Goal: Task Accomplishment & Management: Use online tool/utility

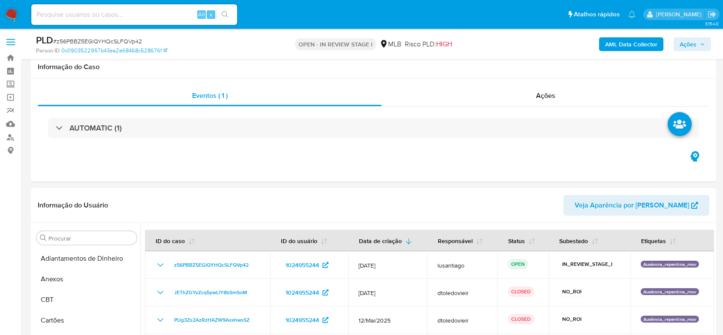
select select "10"
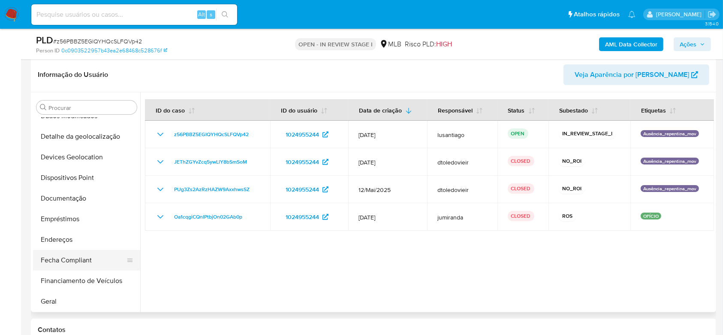
scroll to position [97, 0]
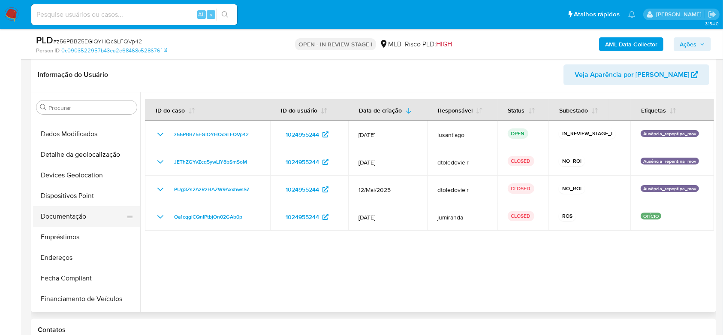
click at [78, 216] on button "Documentação" at bounding box center [83, 216] width 100 height 21
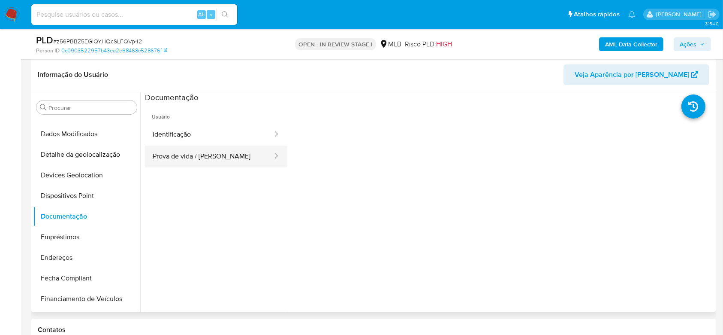
click at [207, 158] on button "Prova de vida / Selfie" at bounding box center [209, 156] width 129 height 22
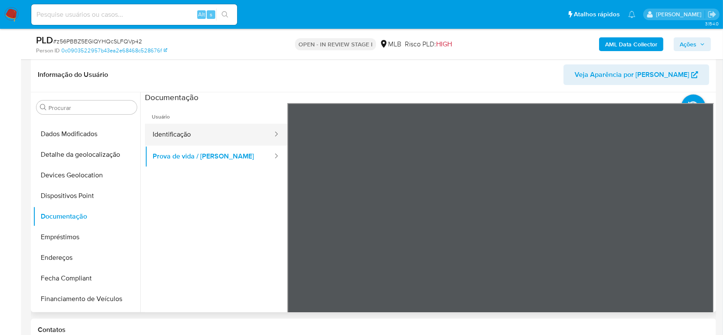
click at [200, 132] on button "Identificação" at bounding box center [209, 135] width 129 height 22
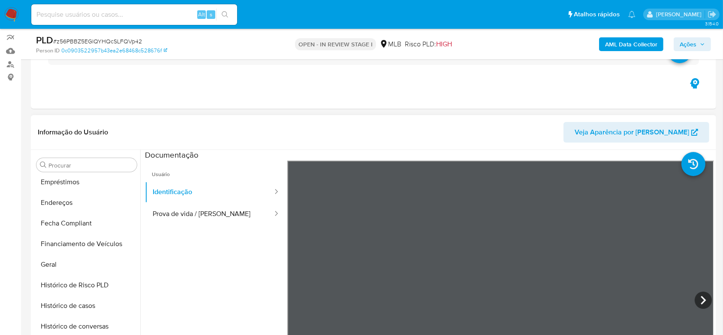
scroll to position [212, 0]
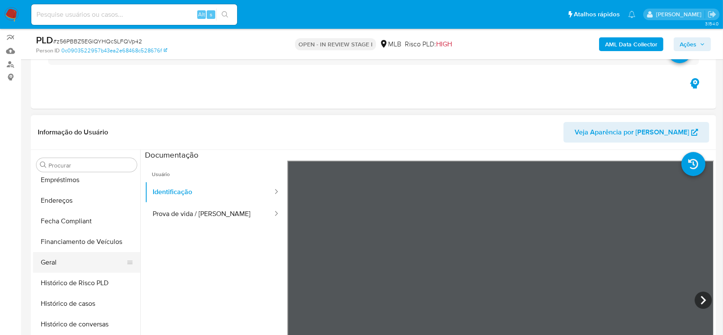
click at [61, 262] on button "Geral" at bounding box center [83, 262] width 100 height 21
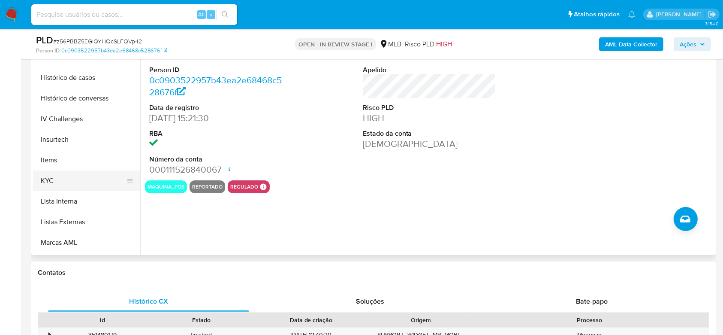
scroll to position [326, 0]
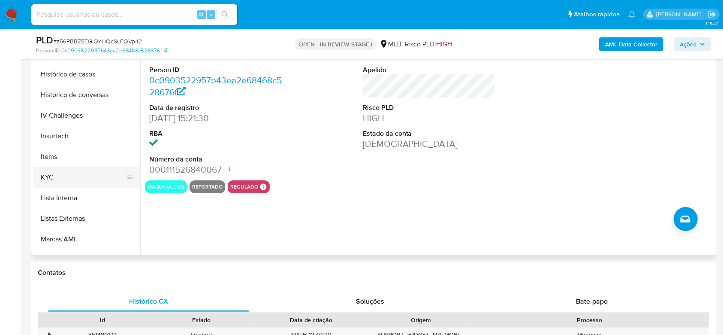
click at [80, 172] on button "KYC" at bounding box center [83, 177] width 100 height 21
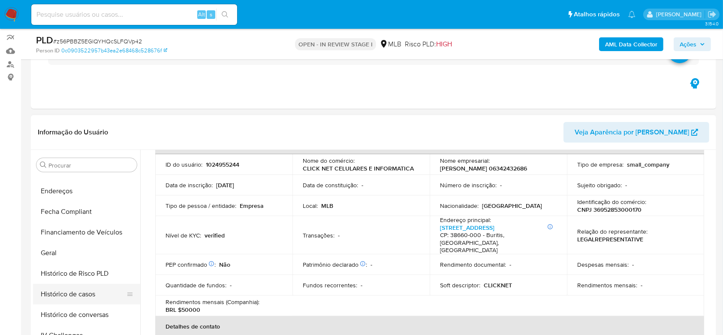
scroll to position [212, 0]
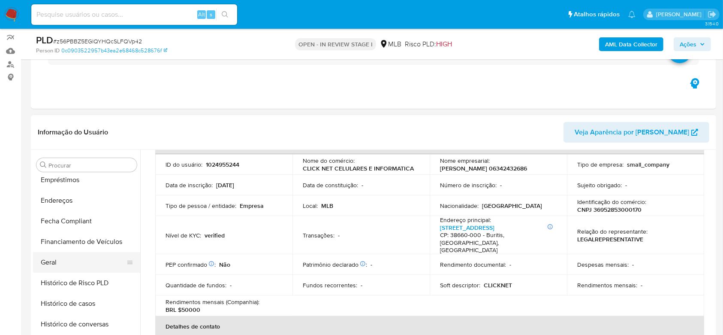
click at [65, 260] on button "Geral" at bounding box center [83, 262] width 100 height 21
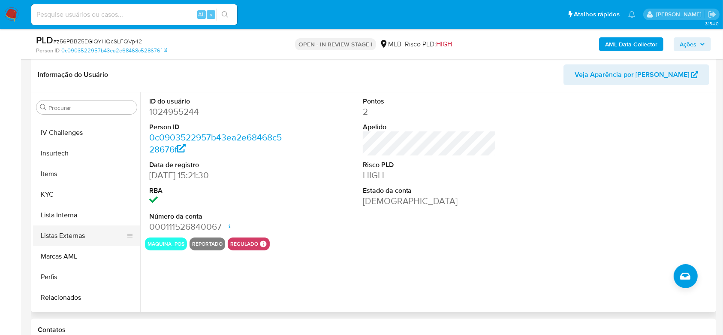
scroll to position [383, 0]
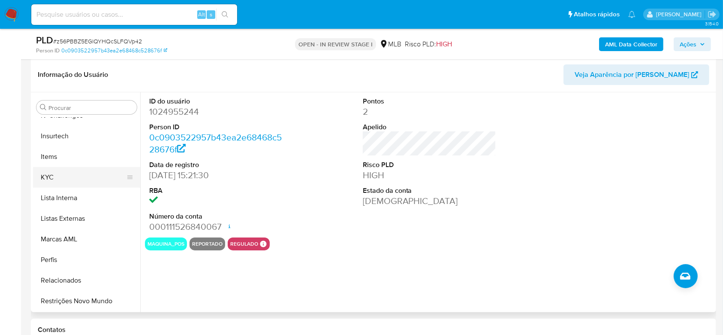
click at [63, 170] on button "KYC" at bounding box center [83, 177] width 100 height 21
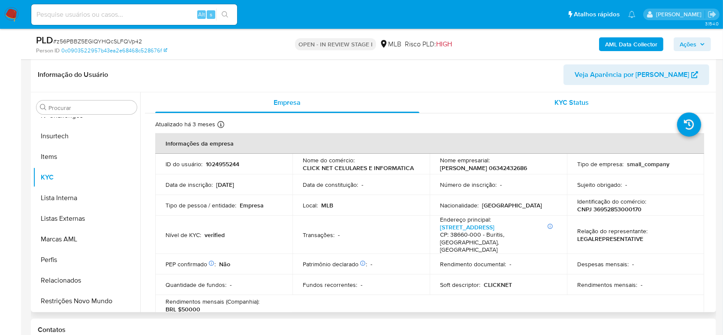
click at [563, 102] on span "KYC Status" at bounding box center [572, 102] width 34 height 10
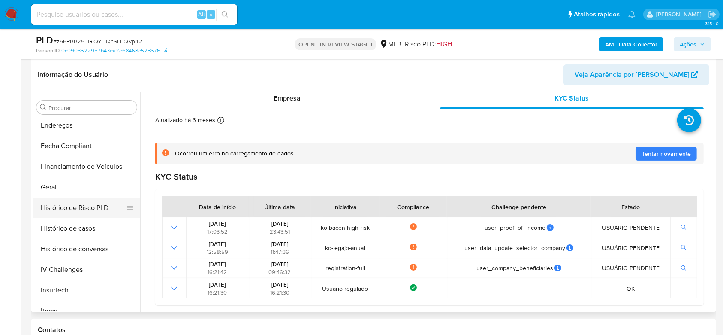
scroll to position [212, 0]
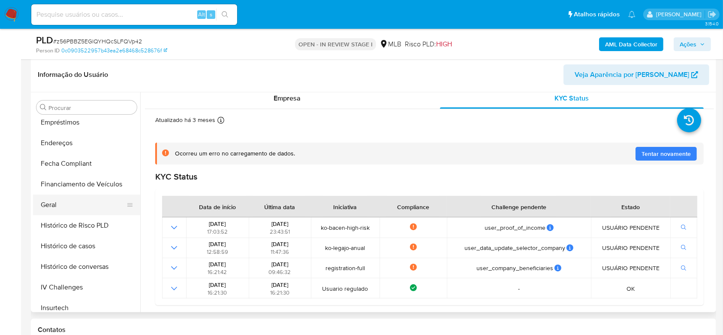
click at [62, 206] on button "Geral" at bounding box center [83, 204] width 100 height 21
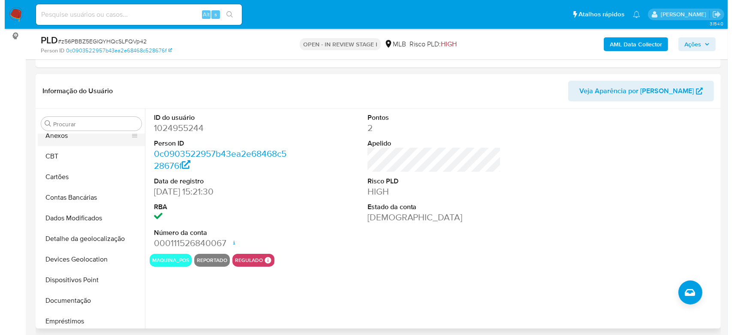
scroll to position [0, 0]
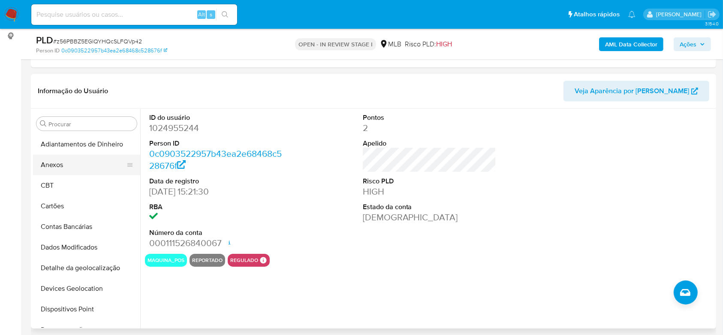
drag, startPoint x: 72, startPoint y: 168, endPoint x: 76, endPoint y: 165, distance: 5.6
click at [72, 168] on button "Anexos" at bounding box center [83, 164] width 100 height 21
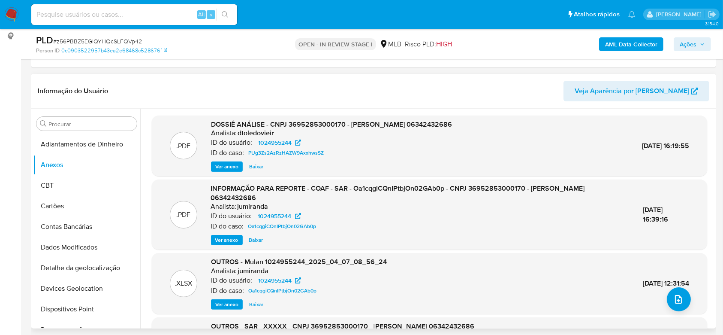
click at [357, 82] on header "Informação do Usuário Veja Aparência por Pessoa" at bounding box center [374, 91] width 672 height 21
click at [675, 295] on icon "upload-file" at bounding box center [678, 299] width 7 height 9
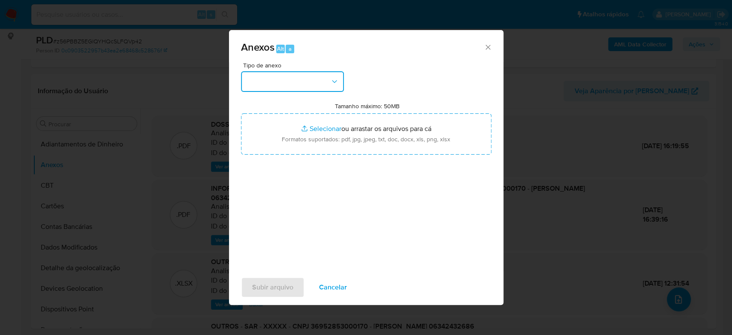
click at [322, 71] on button "button" at bounding box center [292, 81] width 103 height 21
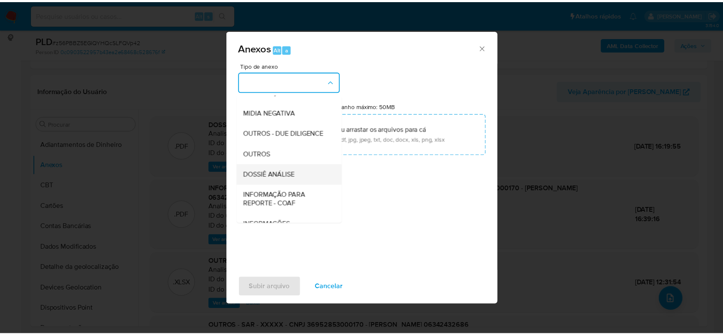
scroll to position [132, 0]
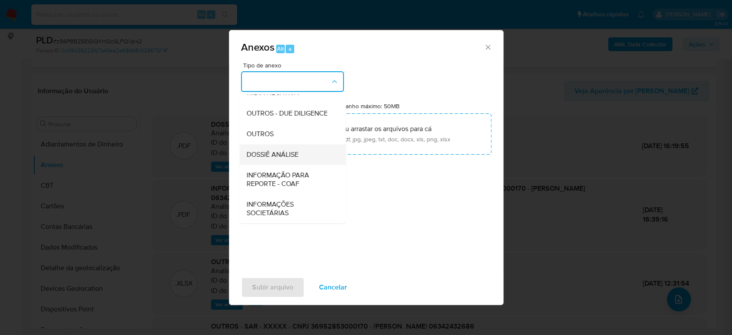
click at [281, 157] on span "DOSSIÊ ANÁLISE" at bounding box center [272, 154] width 52 height 9
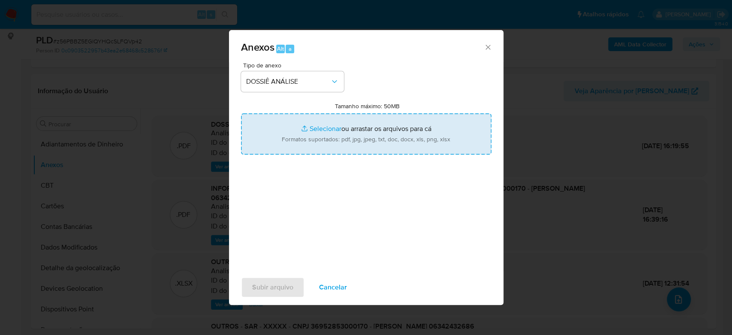
type input "C:\fakepath\Mulan 1024955244_2025_08_14_16_00_35.xlsx"
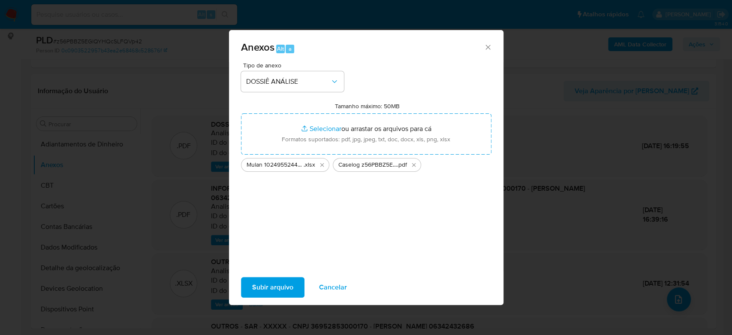
click at [271, 284] on span "Subir arquivo" at bounding box center [272, 287] width 41 height 19
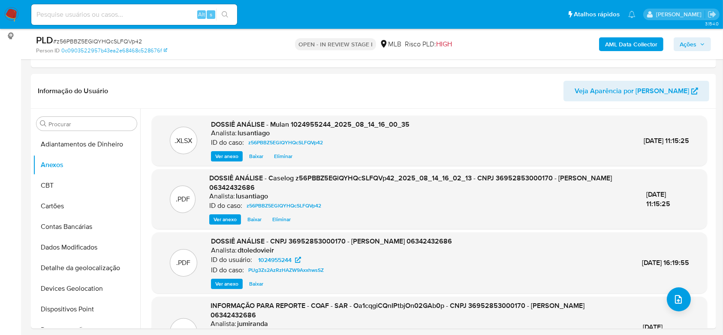
click at [697, 41] on span "Ações" at bounding box center [692, 44] width 25 height 12
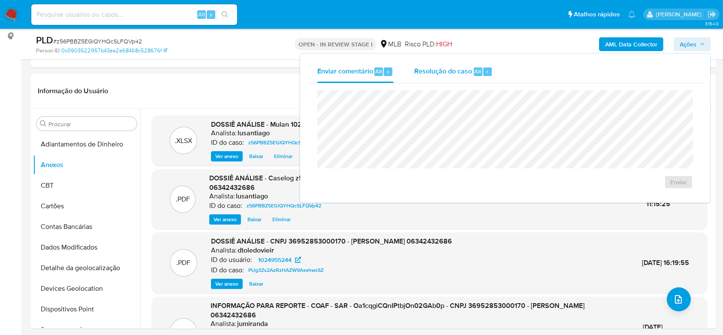
click at [432, 74] on span "Resolução do caso" at bounding box center [443, 71] width 58 height 10
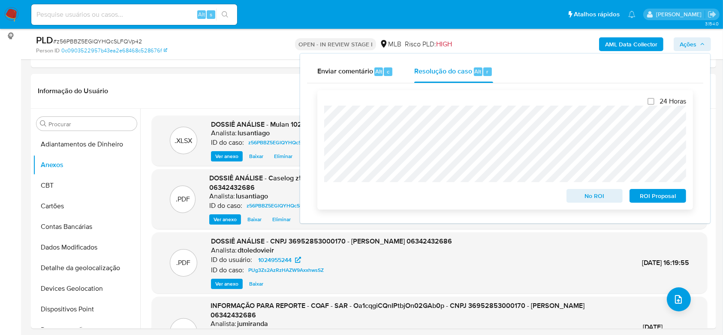
click at [608, 198] on span "No ROI" at bounding box center [595, 196] width 45 height 12
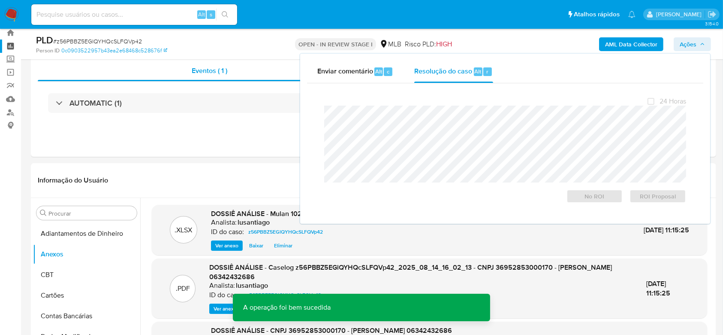
scroll to position [0, 0]
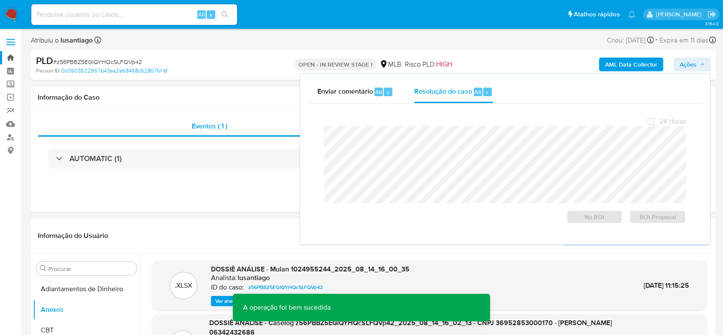
click at [8, 59] on link "Bandeja" at bounding box center [51, 57] width 102 height 13
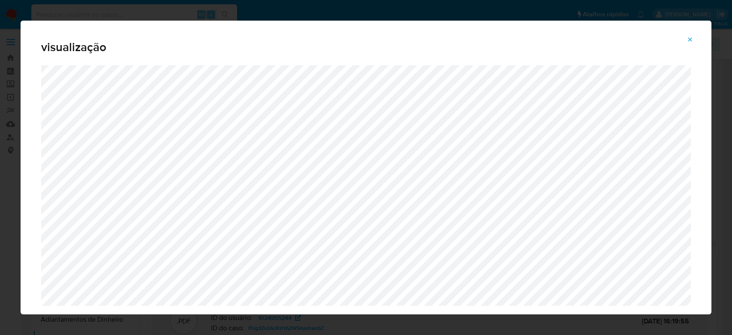
select select "10"
